Goal: Information Seeking & Learning: Learn about a topic

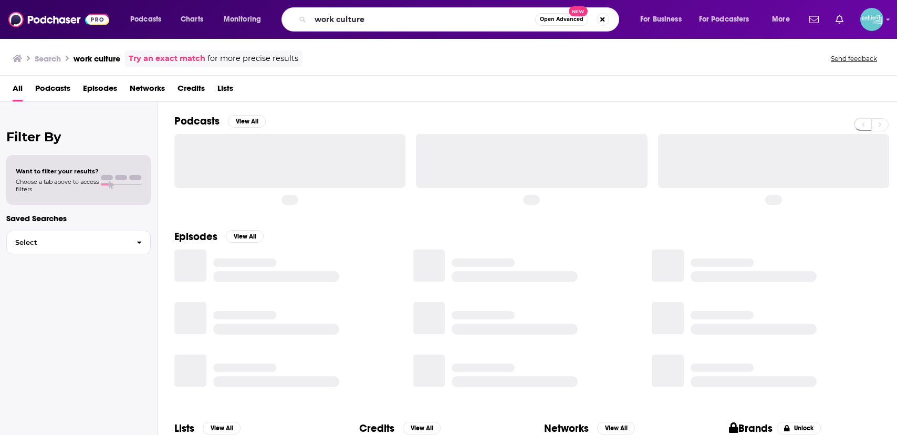
click at [446, 17] on input "work culture" at bounding box center [423, 19] width 225 height 17
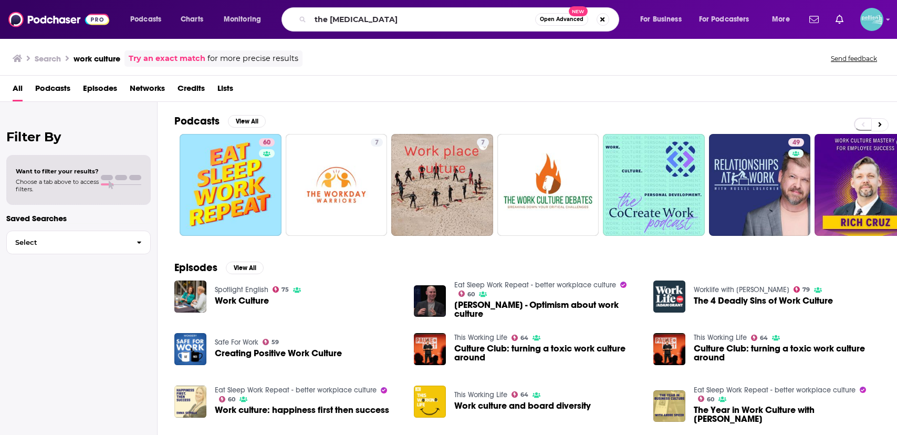
type input "the [MEDICAL_DATA]"
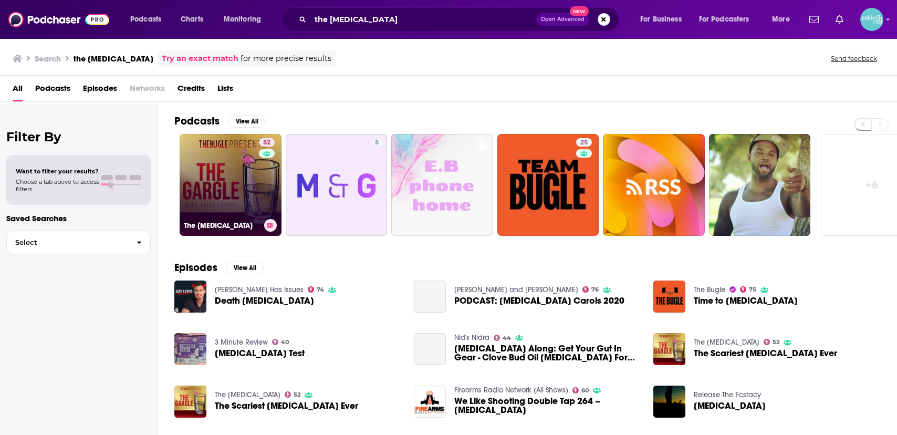
click at [232, 183] on link "52 The [MEDICAL_DATA]" at bounding box center [231, 185] width 102 height 102
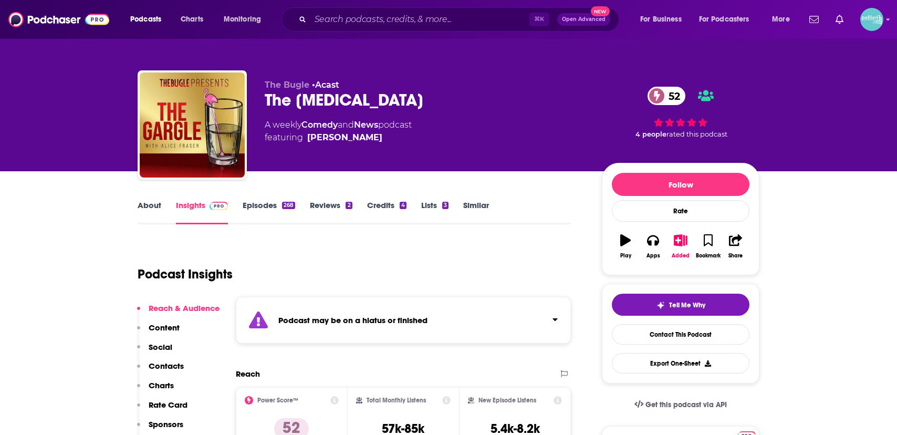
click at [263, 205] on link "Episodes 268" at bounding box center [269, 212] width 53 height 24
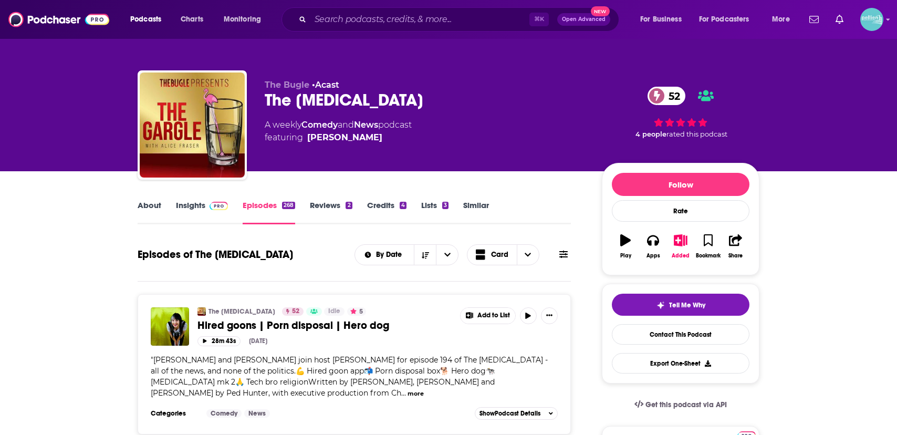
click at [212, 211] on link "Insights" at bounding box center [202, 212] width 52 height 24
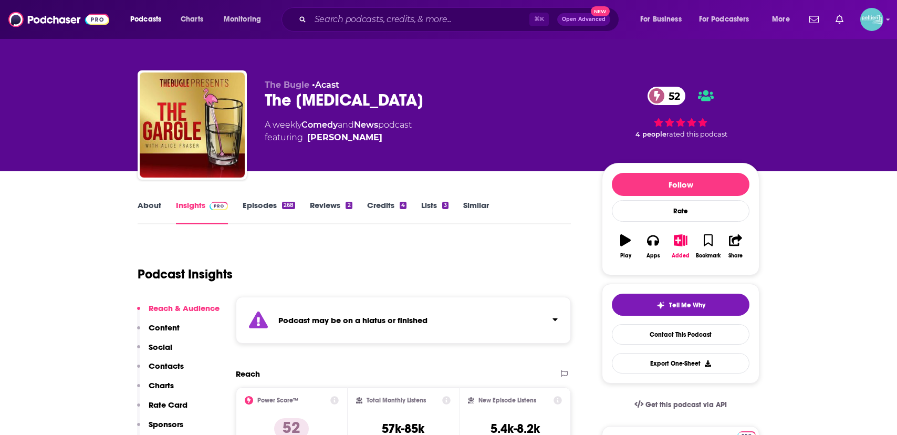
click at [268, 208] on link "Episodes 268" at bounding box center [269, 212] width 53 height 24
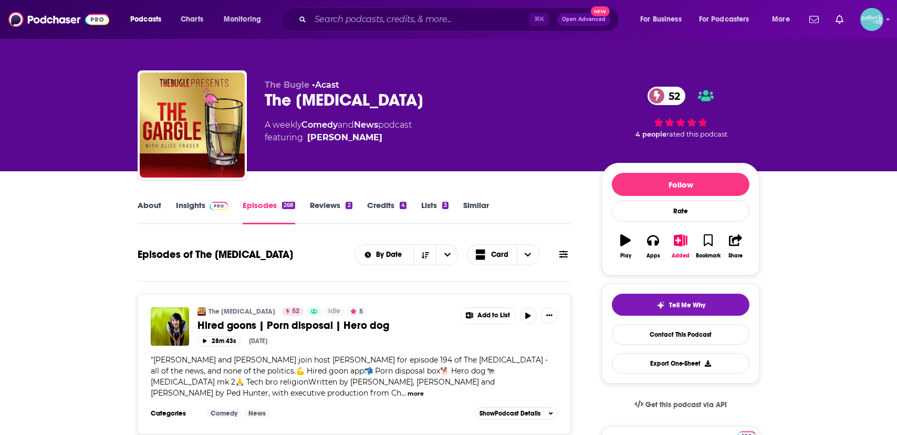
click at [194, 213] on link "Insights" at bounding box center [202, 212] width 52 height 24
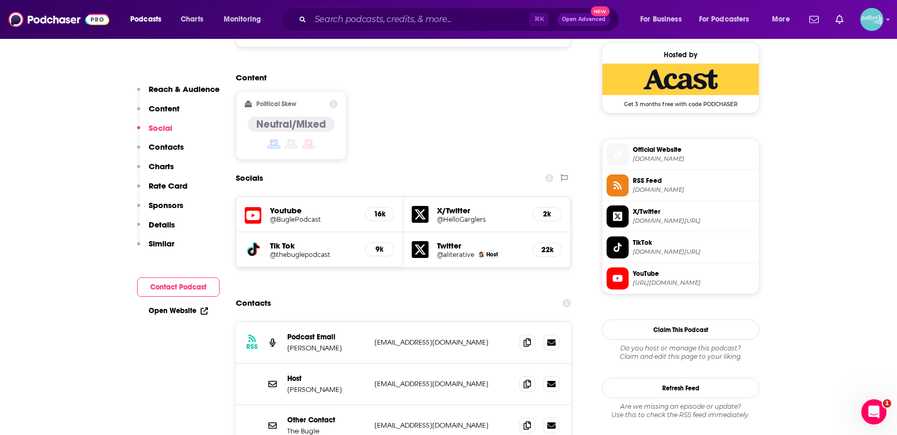
scroll to position [870, 0]
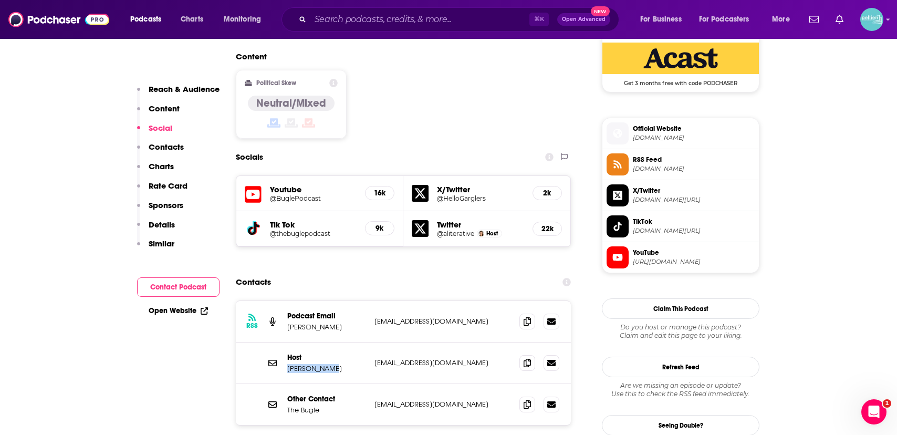
drag, startPoint x: 328, startPoint y: 327, endPoint x: 287, endPoint y: 328, distance: 41.0
click at [287, 364] on p "[PERSON_NAME]" at bounding box center [326, 368] width 79 height 9
copy p "[PERSON_NAME]"
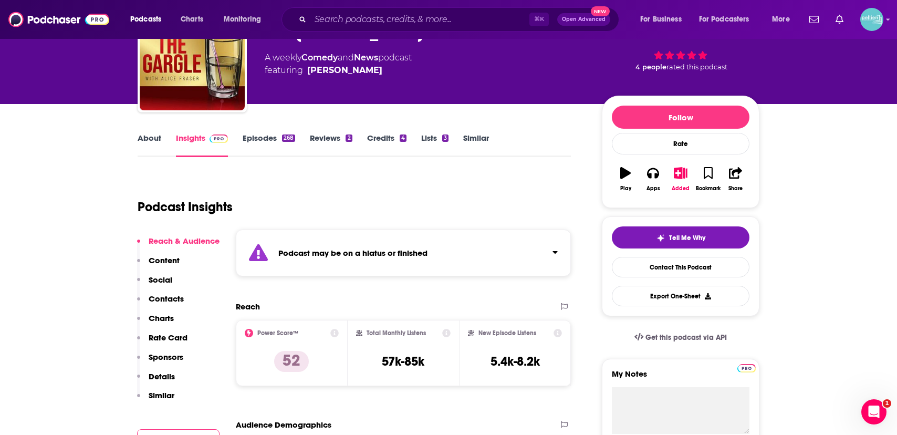
scroll to position [40, 0]
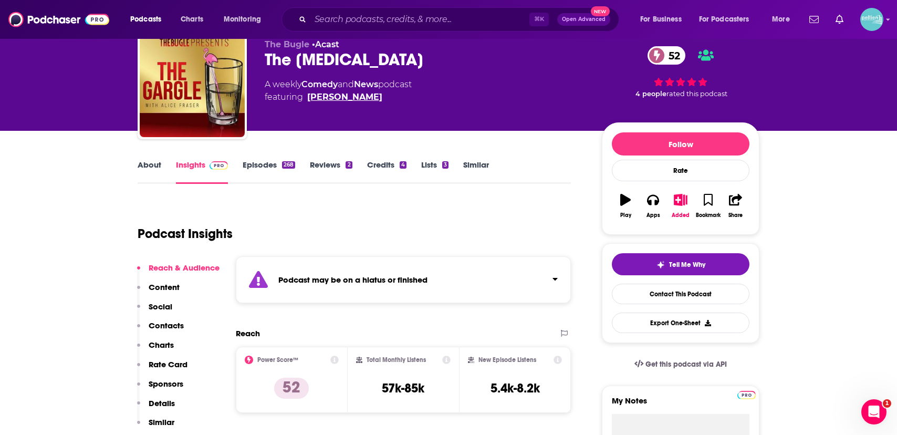
click at [331, 98] on link "[PERSON_NAME]" at bounding box center [344, 97] width 75 height 13
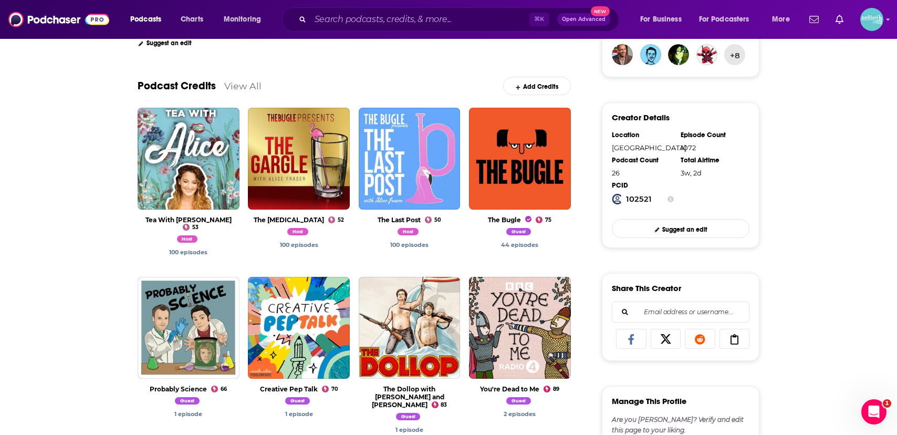
scroll to position [274, 0]
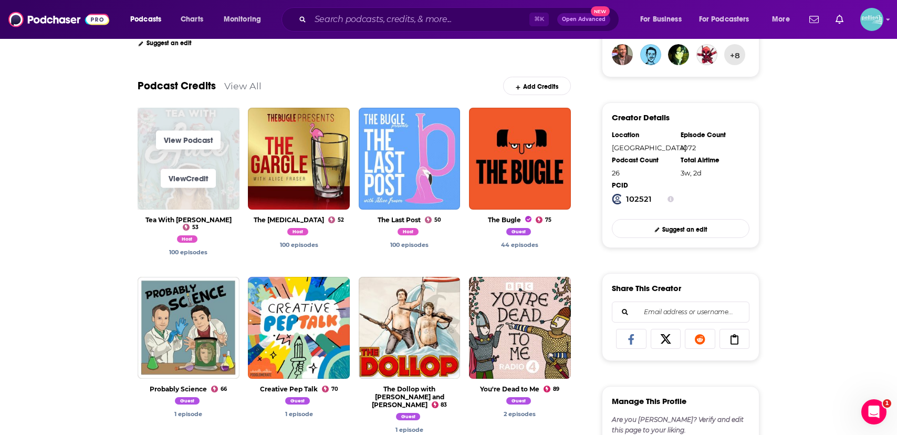
click at [192, 167] on span "View Credit" at bounding box center [189, 178] width 102 height 38
click at [192, 143] on link "View Podcast" at bounding box center [188, 139] width 65 height 19
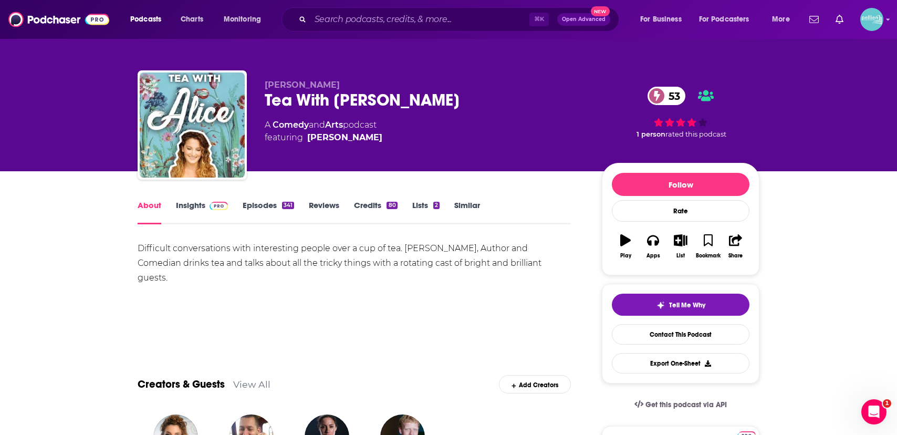
click at [198, 203] on link "Insights" at bounding box center [202, 212] width 52 height 24
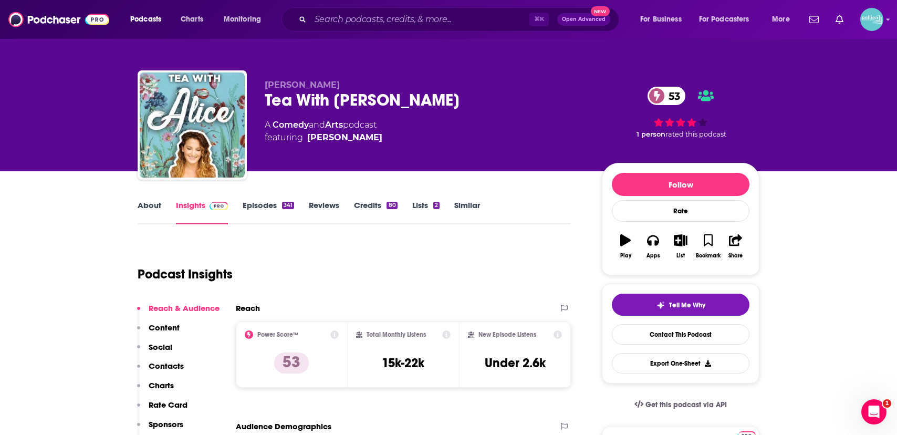
click at [273, 205] on link "Episodes 341" at bounding box center [268, 212] width 51 height 24
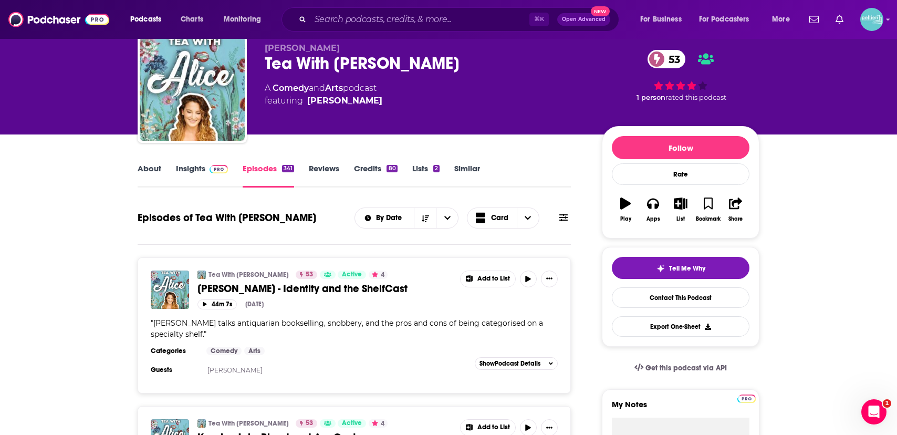
scroll to position [38, 0]
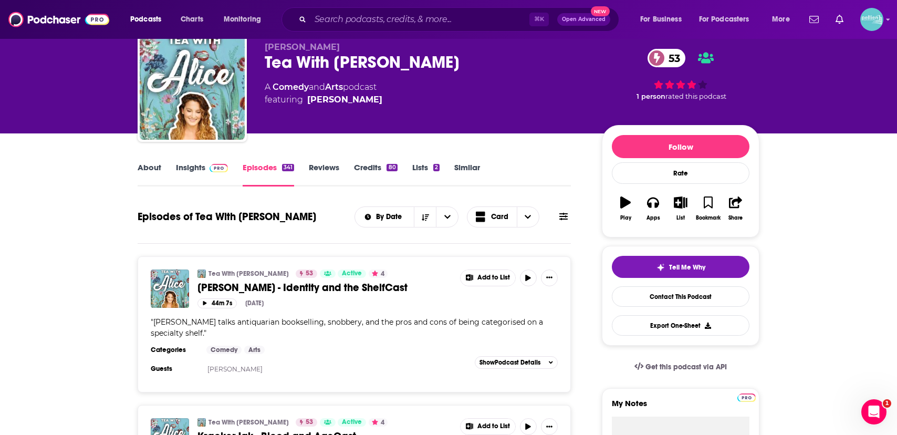
click at [196, 175] on link "Insights" at bounding box center [202, 174] width 52 height 24
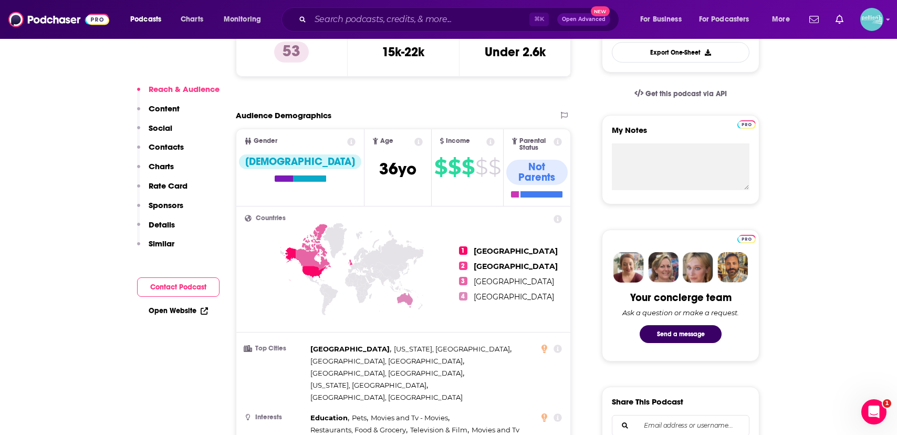
scroll to position [405, 0]
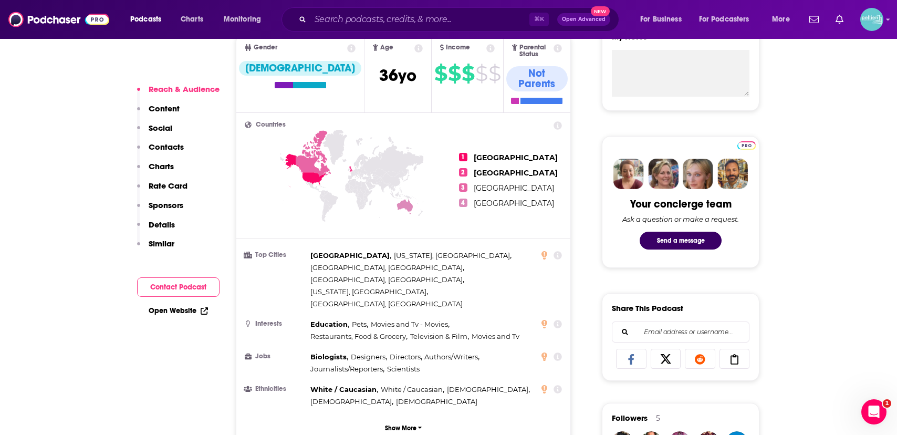
click at [189, 312] on link "Open Website" at bounding box center [178, 310] width 59 height 9
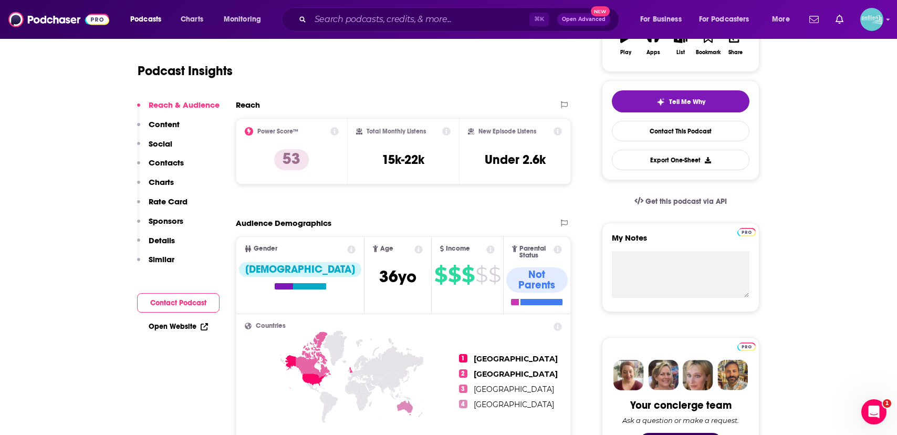
scroll to position [0, 0]
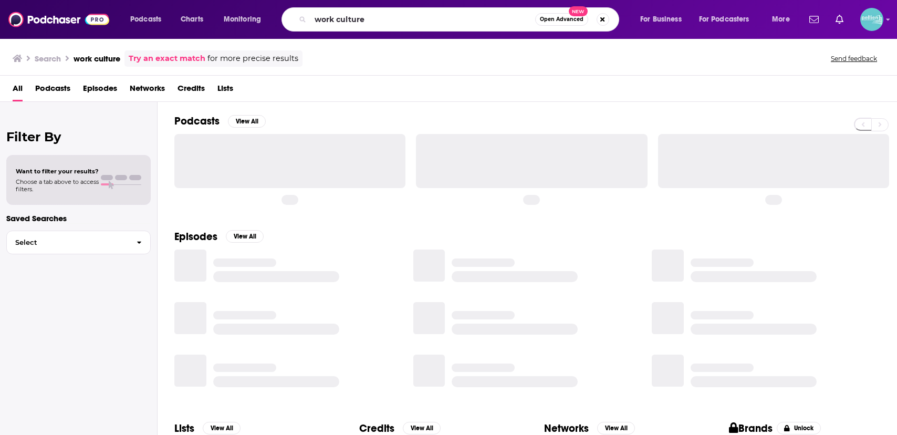
click at [474, 16] on input "work culture" at bounding box center [423, 19] width 225 height 17
type input "o"
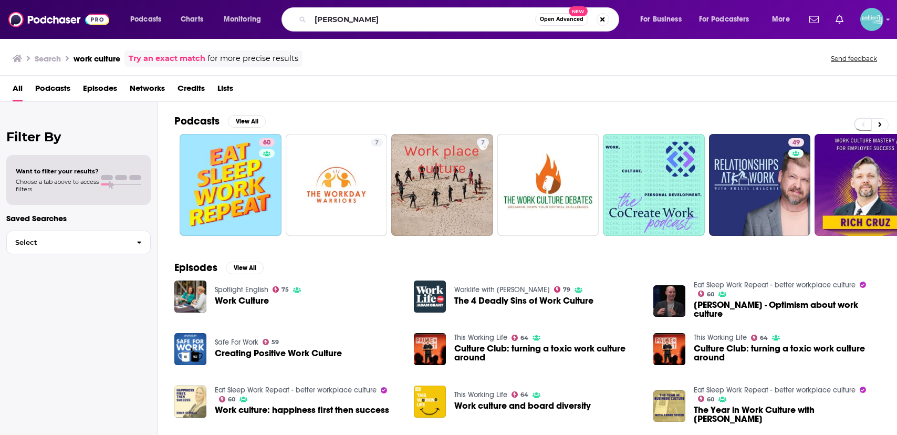
type input "joe rogan"
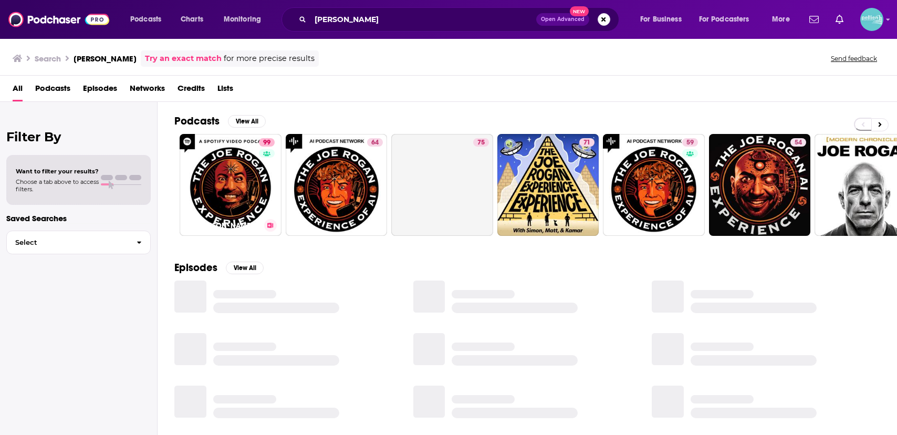
click at [218, 182] on link "99 The Joe Rogan Experience" at bounding box center [231, 185] width 102 height 102
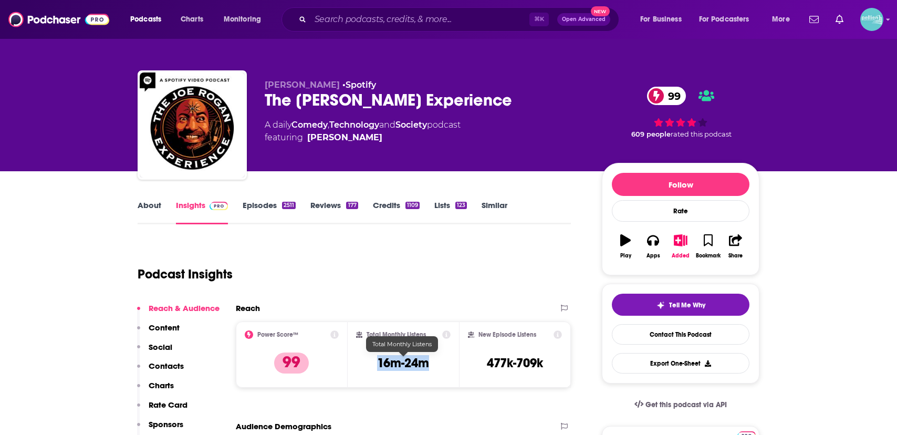
drag, startPoint x: 439, startPoint y: 366, endPoint x: 370, endPoint y: 366, distance: 68.8
click at [370, 366] on div "Total Monthly Listens 16m-24m" at bounding box center [403, 354] width 95 height 48
copy h3 "16m-24m"
click at [264, 210] on link "Episodes 2511" at bounding box center [269, 212] width 53 height 24
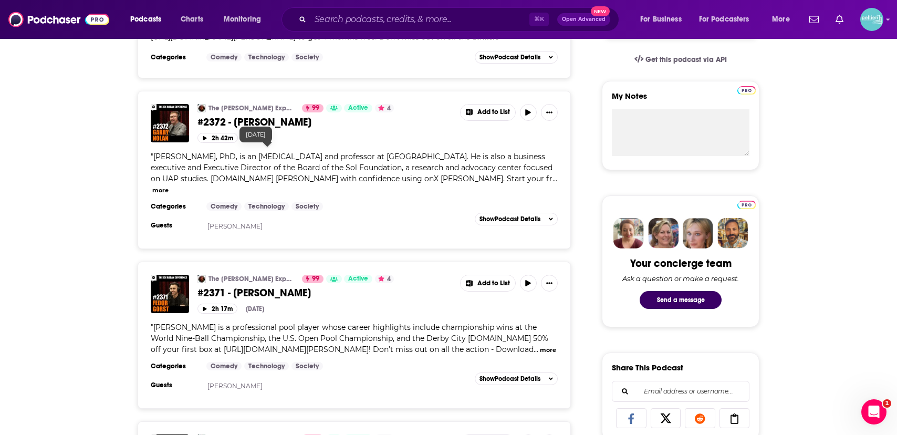
scroll to position [363, 0]
